Goal: Information Seeking & Learning: Learn about a topic

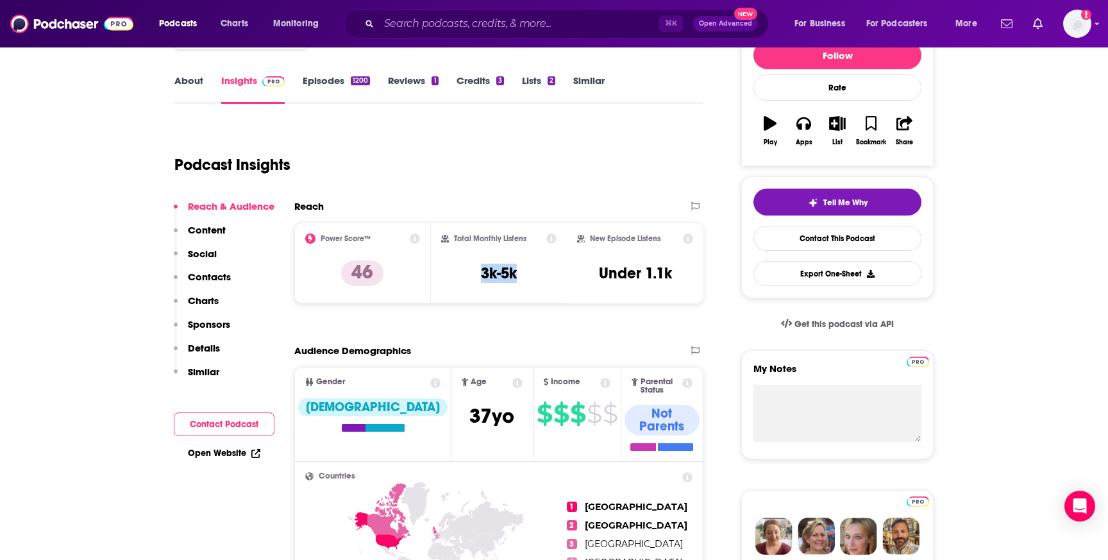
scroll to position [178, 0]
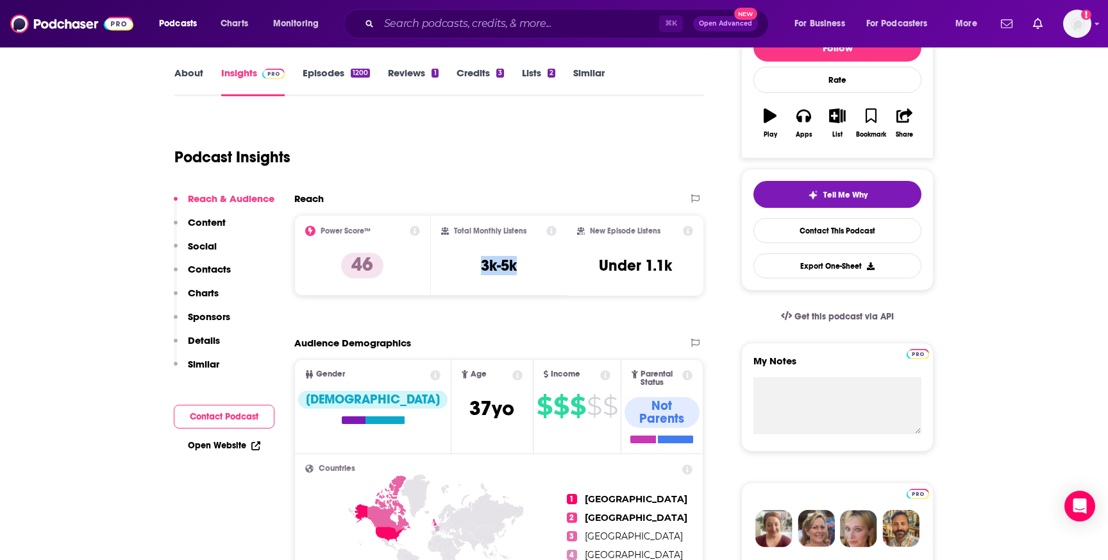
click at [203, 363] on p "Similar" at bounding box center [203, 364] width 31 height 12
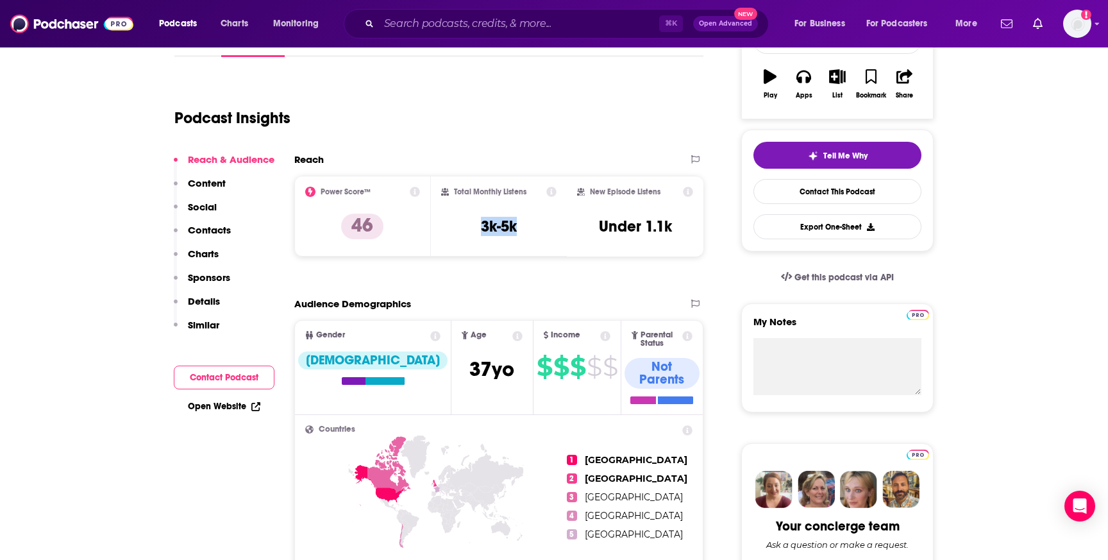
scroll to position [0, 0]
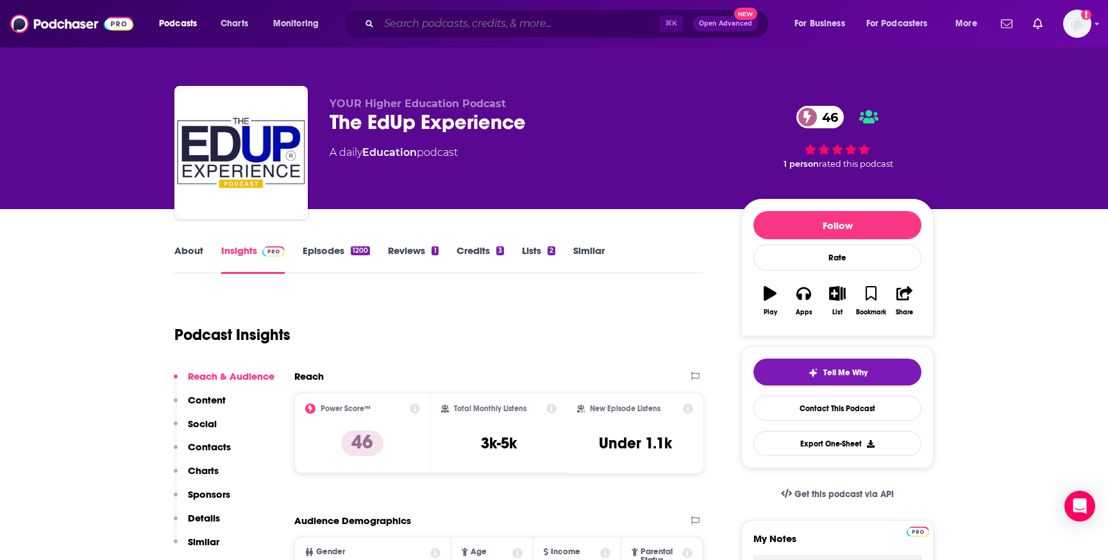
click at [499, 19] on input "Search podcasts, credits, & more..." at bounding box center [519, 23] width 280 height 21
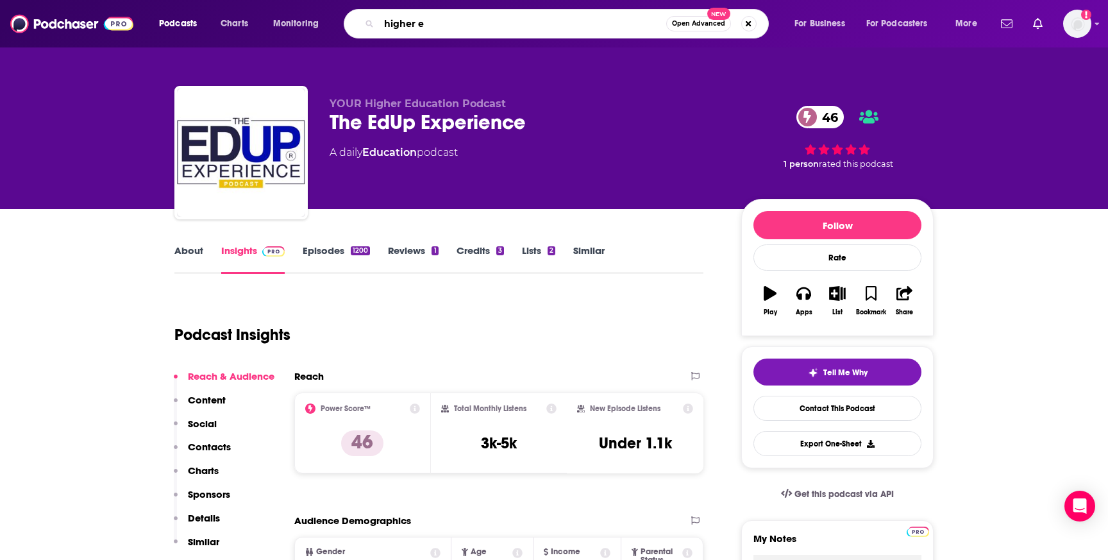
type input "higher ed"
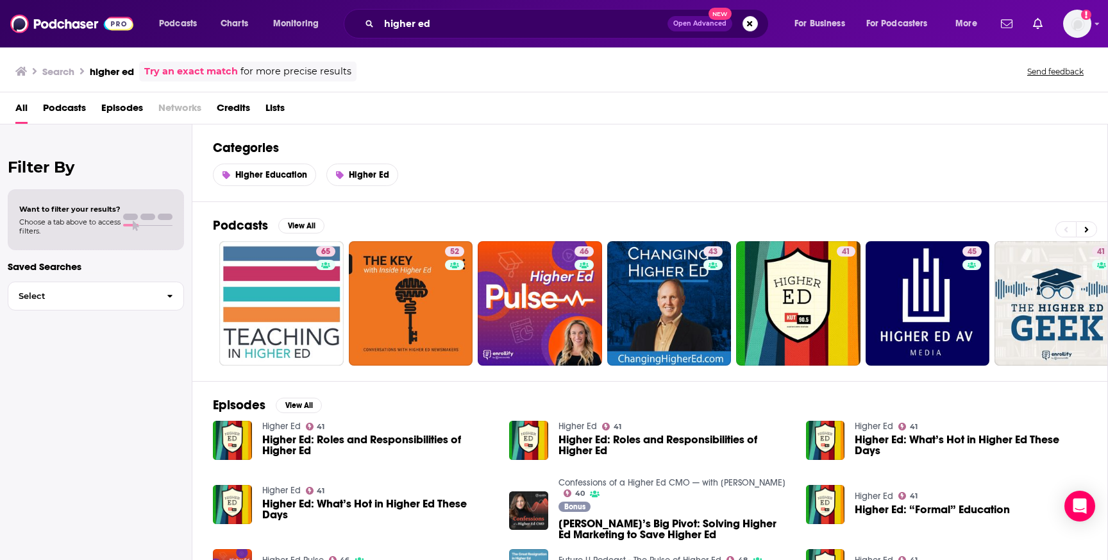
click at [275, 110] on span "Lists" at bounding box center [274, 110] width 19 height 26
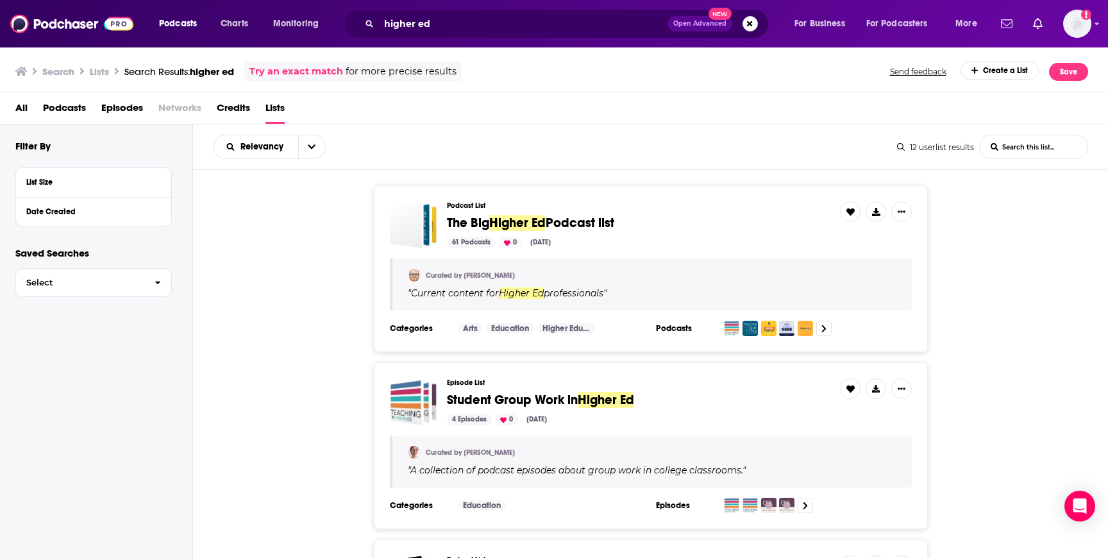
scroll to position [14, 0]
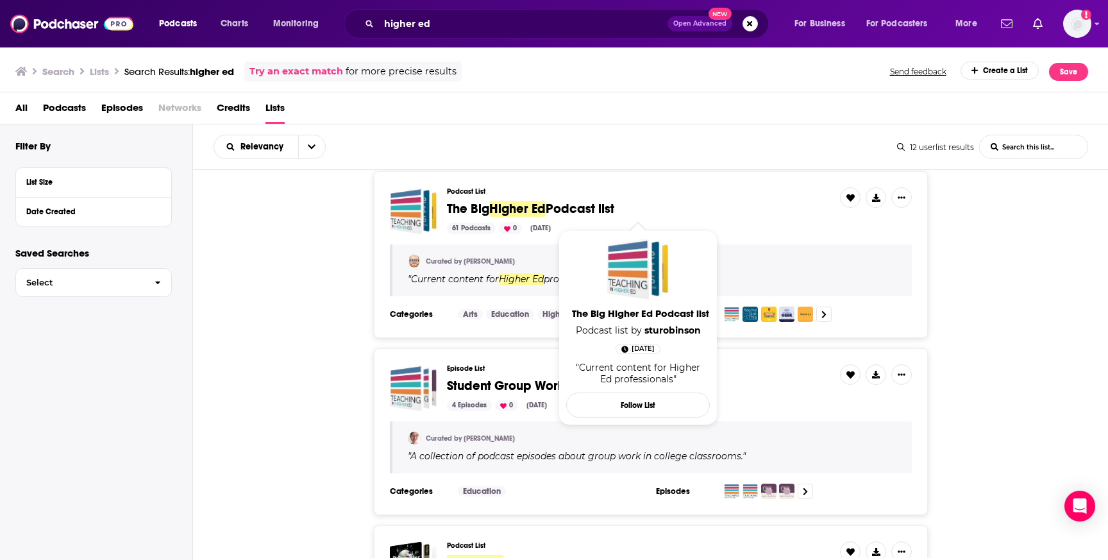
click at [522, 208] on span "Higher Ed" at bounding box center [517, 209] width 56 height 16
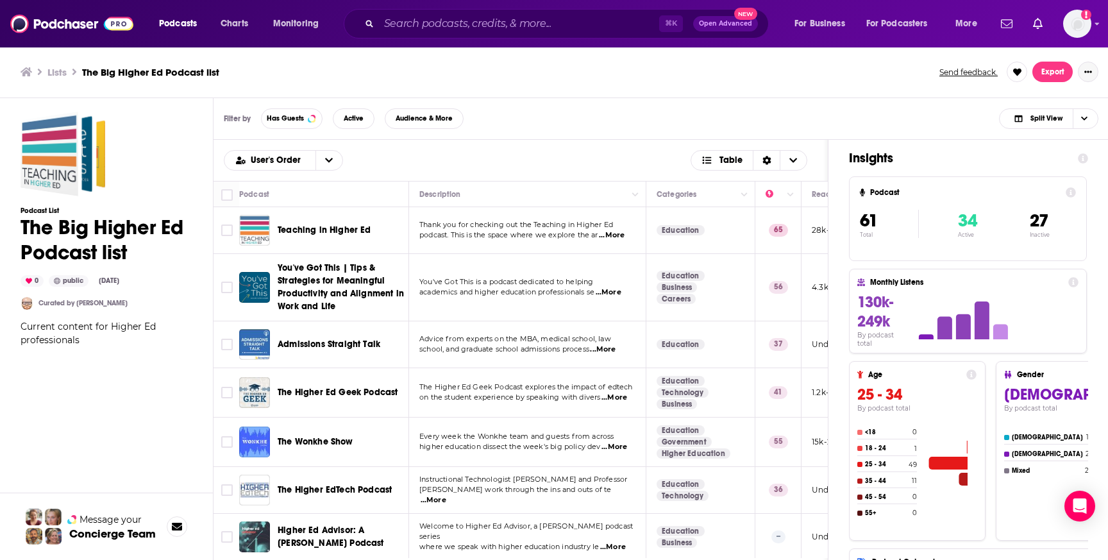
click at [1090, 73] on icon "Show More Button" at bounding box center [1088, 72] width 8 height 8
click at [999, 176] on button "Share" at bounding box center [1044, 174] width 123 height 24
click at [992, 97] on icon "Show additional menu" at bounding box center [991, 98] width 4 height 7
click at [733, 72] on ul "Lists The Big Higher Ed Podcast list" at bounding box center [473, 72] width 904 height 12
click at [1090, 71] on icon "Show More Button" at bounding box center [1088, 72] width 8 height 2
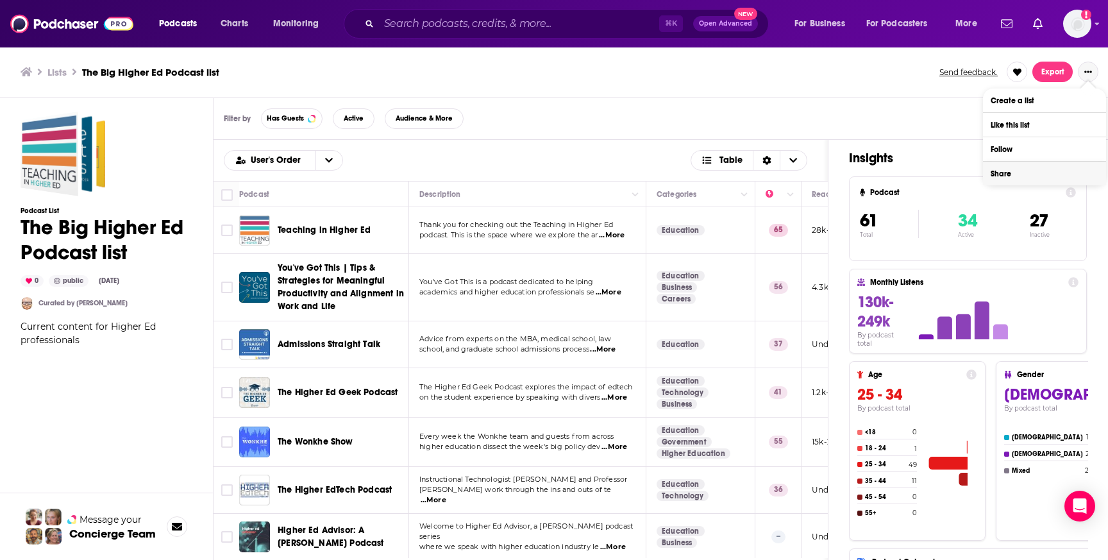
click at [1013, 176] on button "Share" at bounding box center [1044, 174] width 123 height 24
click at [1092, 126] on icon "Show additional menu" at bounding box center [1093, 123] width 26 height 10
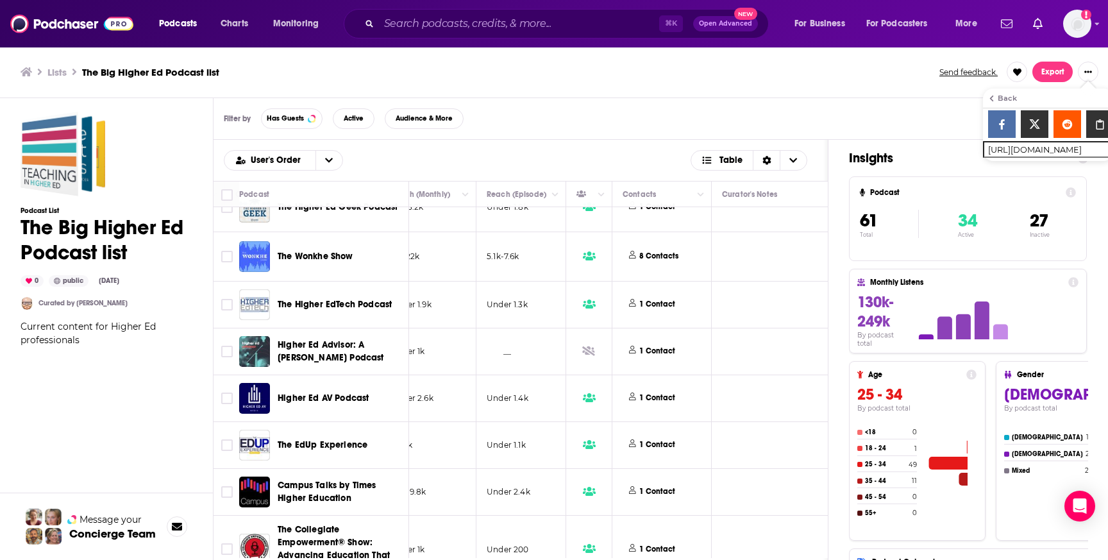
scroll to position [186, 421]
